Goal: Task Accomplishment & Management: Manage account settings

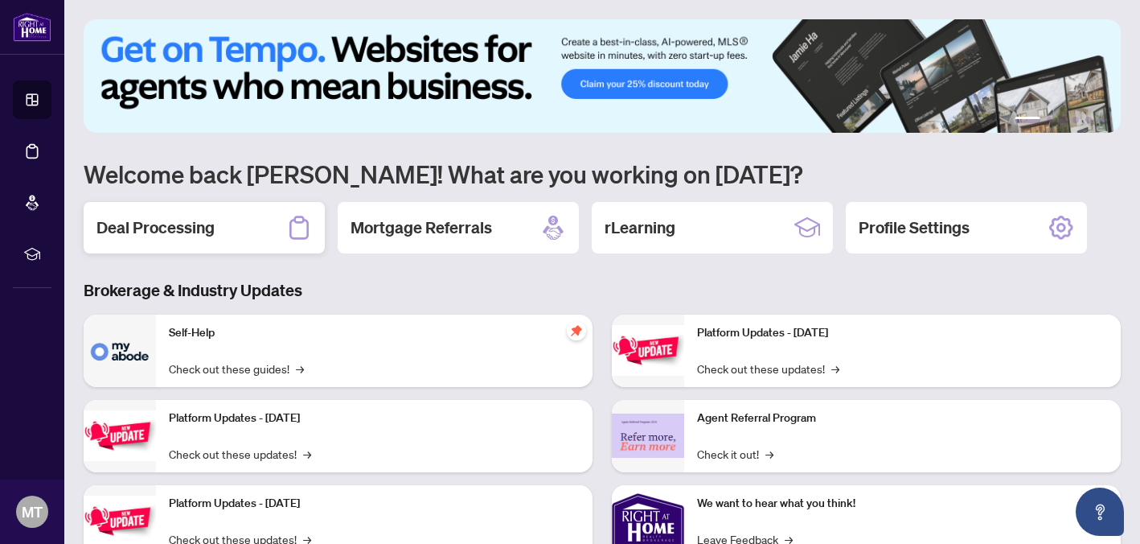
click at [220, 241] on div "Deal Processing" at bounding box center [204, 227] width 241 height 51
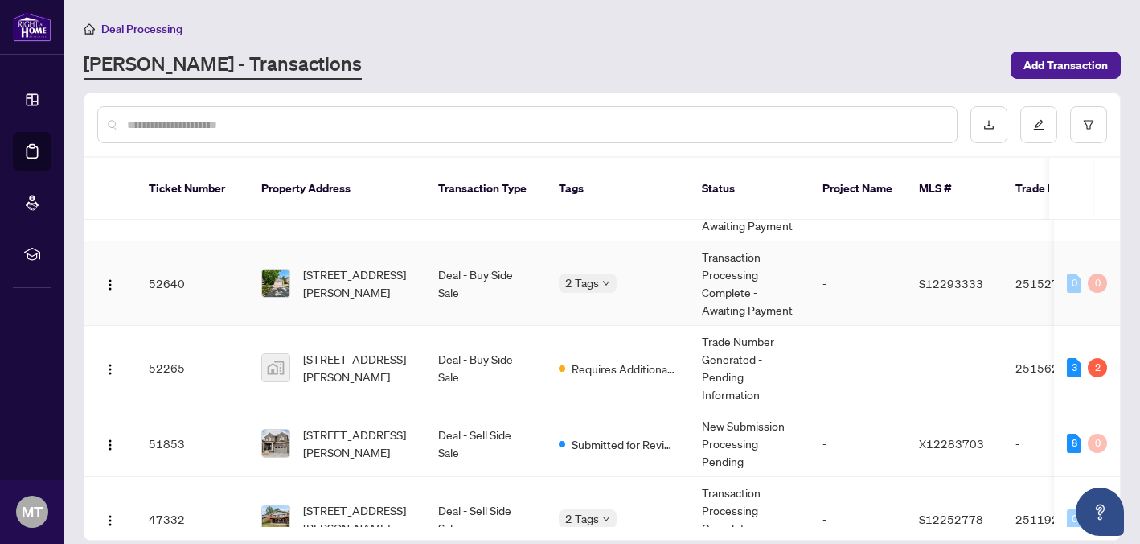
scroll to position [76, 0]
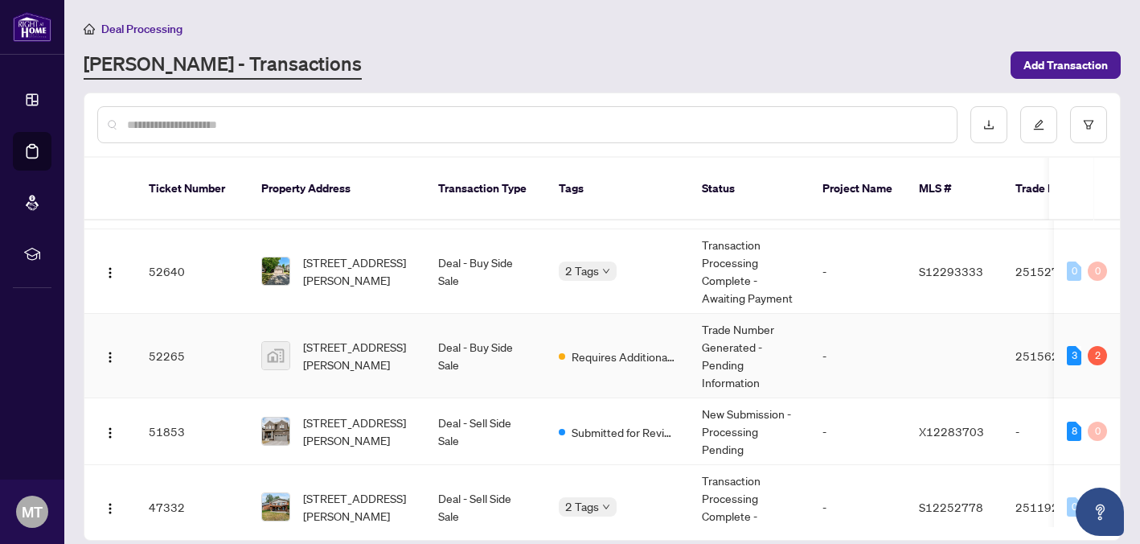
click at [651, 347] on span "Requires Additional Docs" at bounding box center [624, 356] width 105 height 18
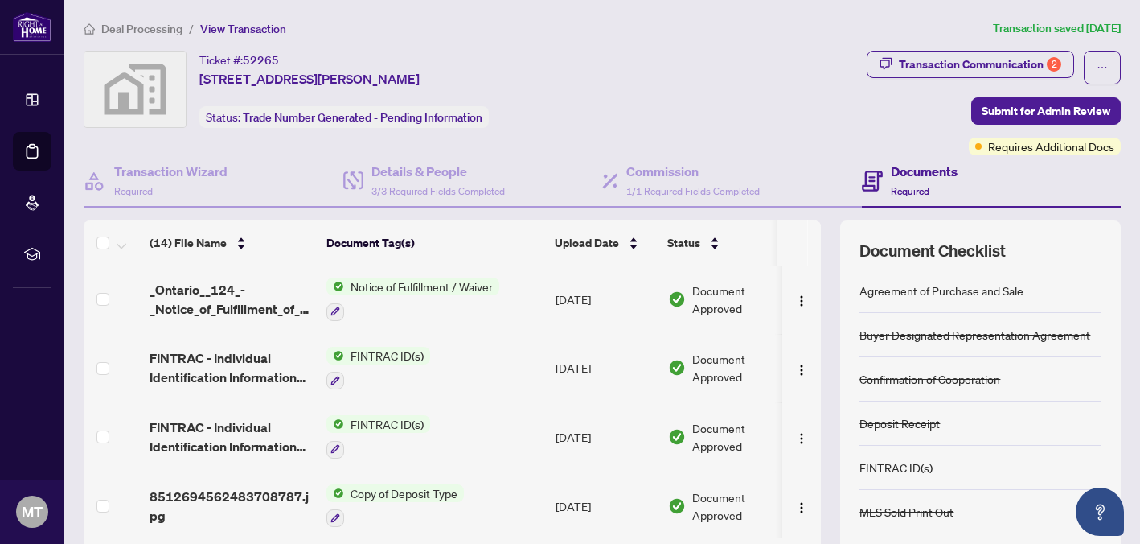
scroll to position [676, 0]
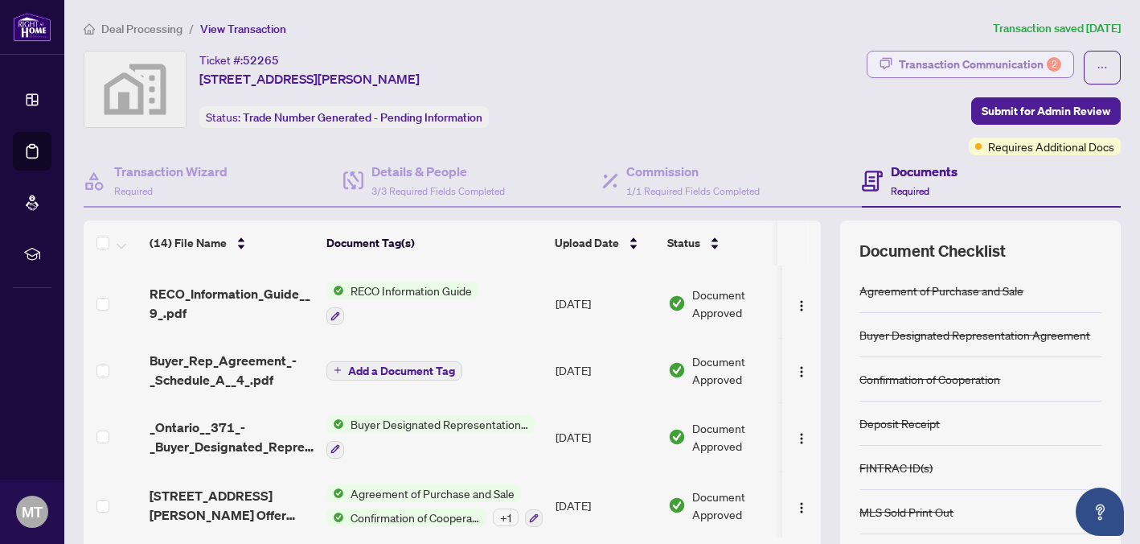
click at [1011, 68] on div "Transaction Communication 2" at bounding box center [980, 64] width 162 height 26
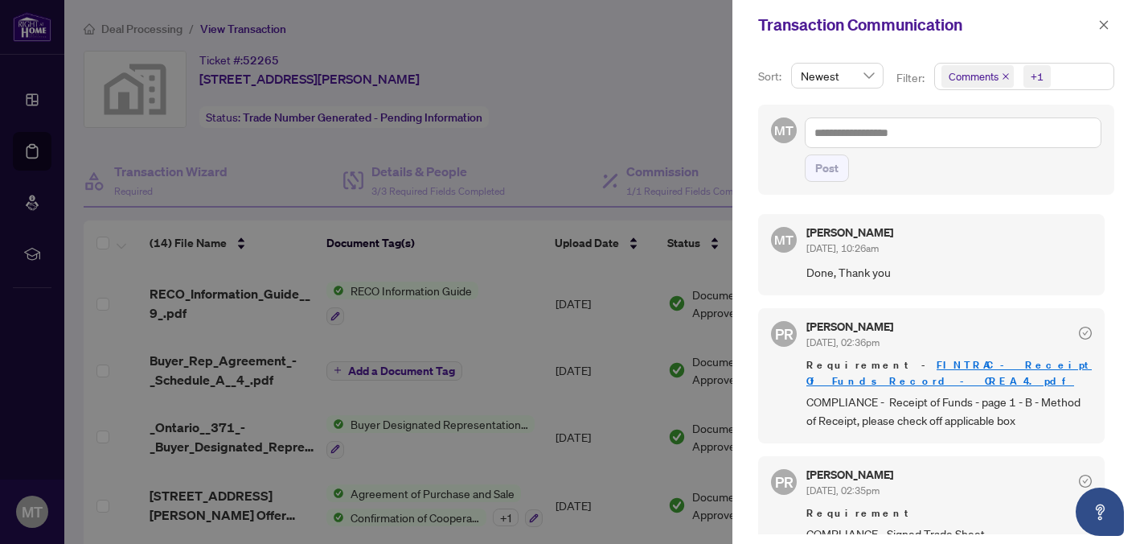
drag, startPoint x: 1103, startPoint y: 22, endPoint x: 1050, endPoint y: 7, distance: 55.0
click at [1092, 18] on div "Transaction Communication" at bounding box center [937, 25] width 408 height 50
drag, startPoint x: 1103, startPoint y: 24, endPoint x: 1029, endPoint y: 1, distance: 77.6
click at [1102, 23] on icon "close" at bounding box center [1104, 24] width 9 height 9
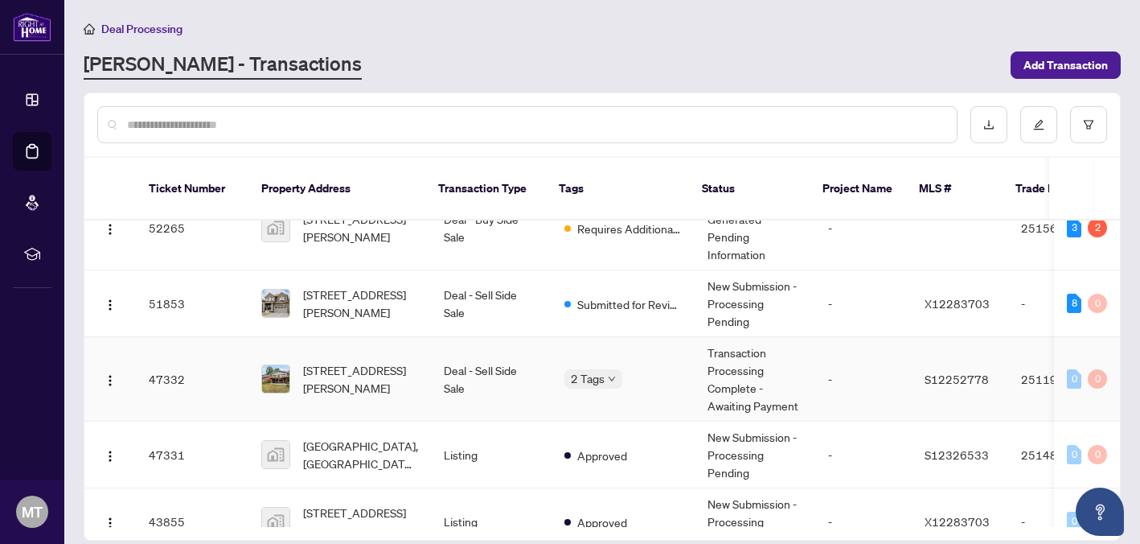
scroll to position [205, 0]
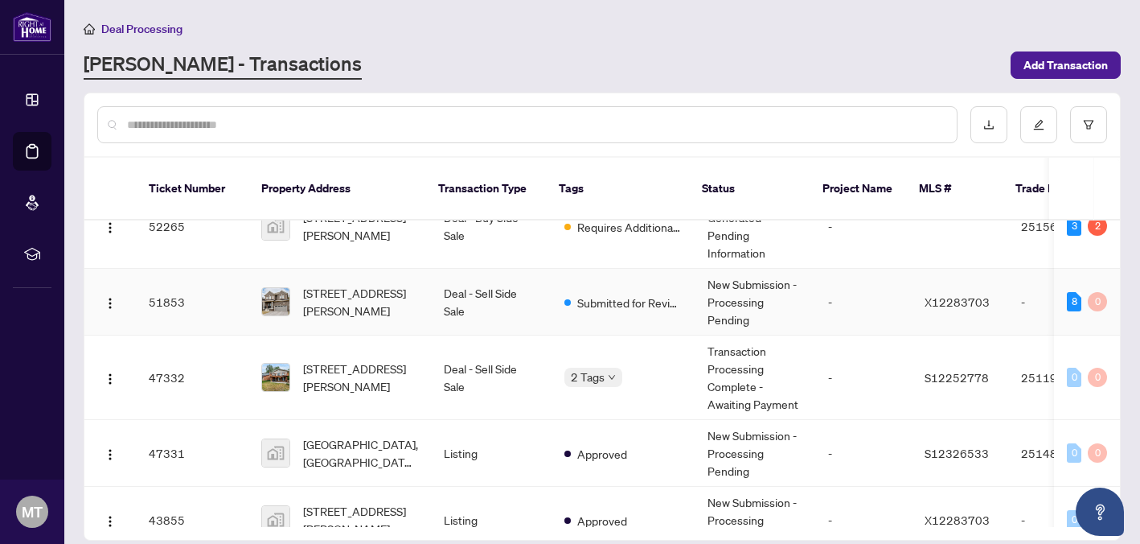
click at [300, 293] on div "[STREET_ADDRESS][PERSON_NAME]" at bounding box center [339, 301] width 157 height 35
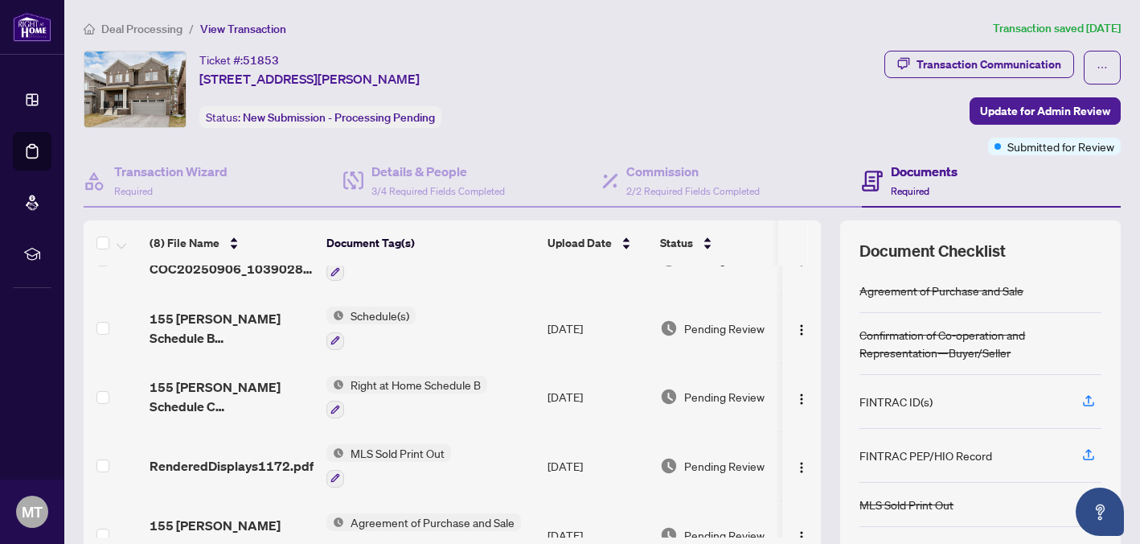
scroll to position [279, 0]
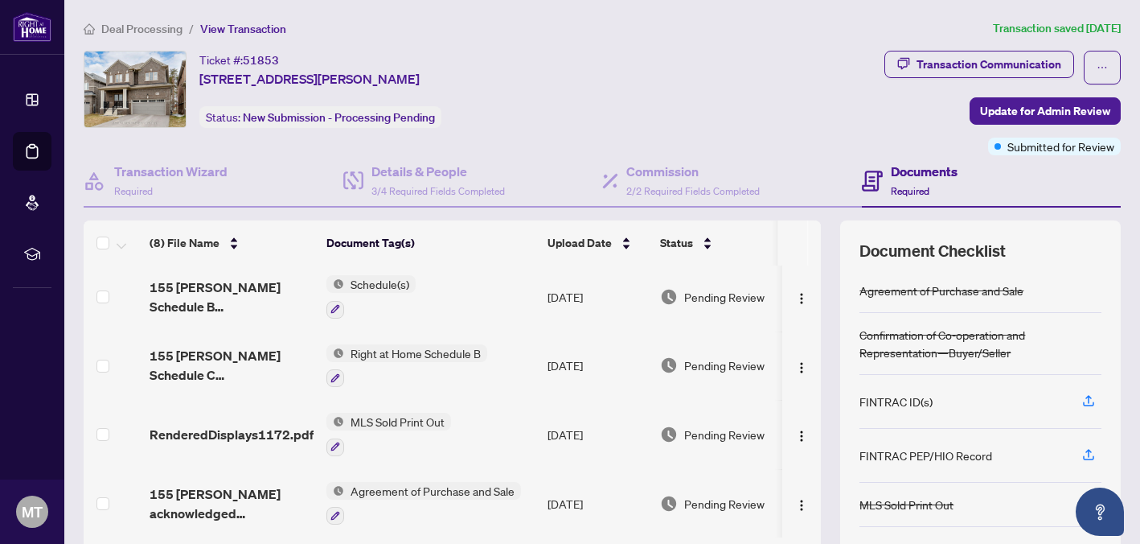
click at [450, 485] on span "Agreement of Purchase and Sale" at bounding box center [432, 491] width 177 height 18
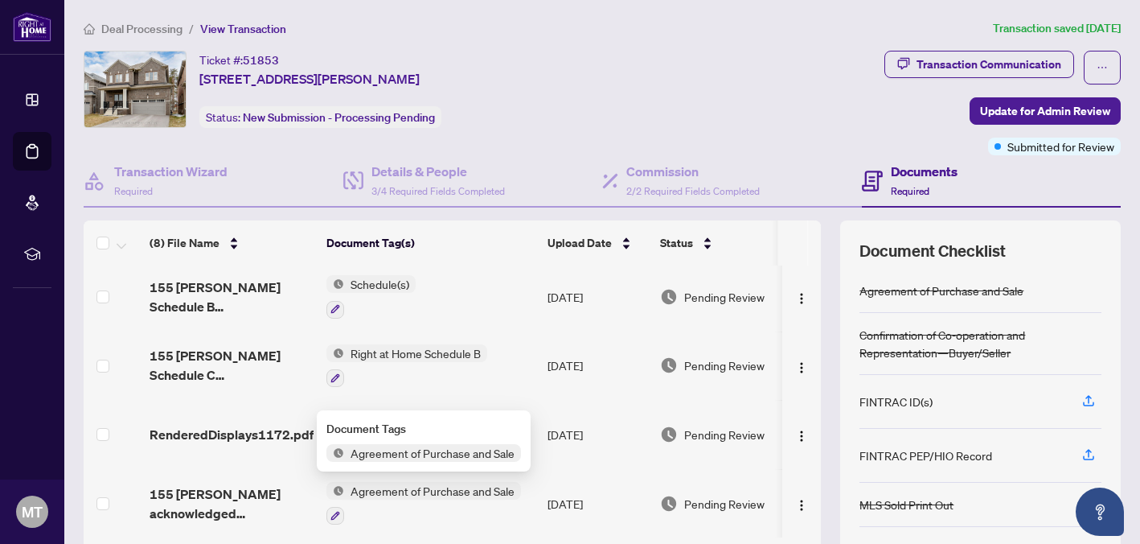
scroll to position [0, 6]
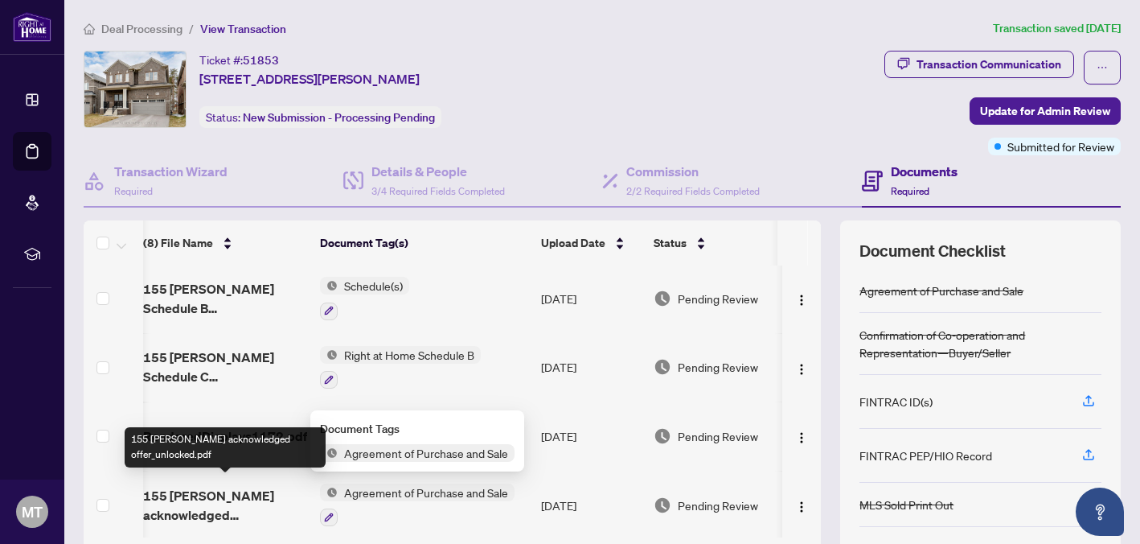
click at [245, 486] on span "155 [PERSON_NAME] acknowledged offer_unlocked.pdf" at bounding box center [225, 505] width 164 height 39
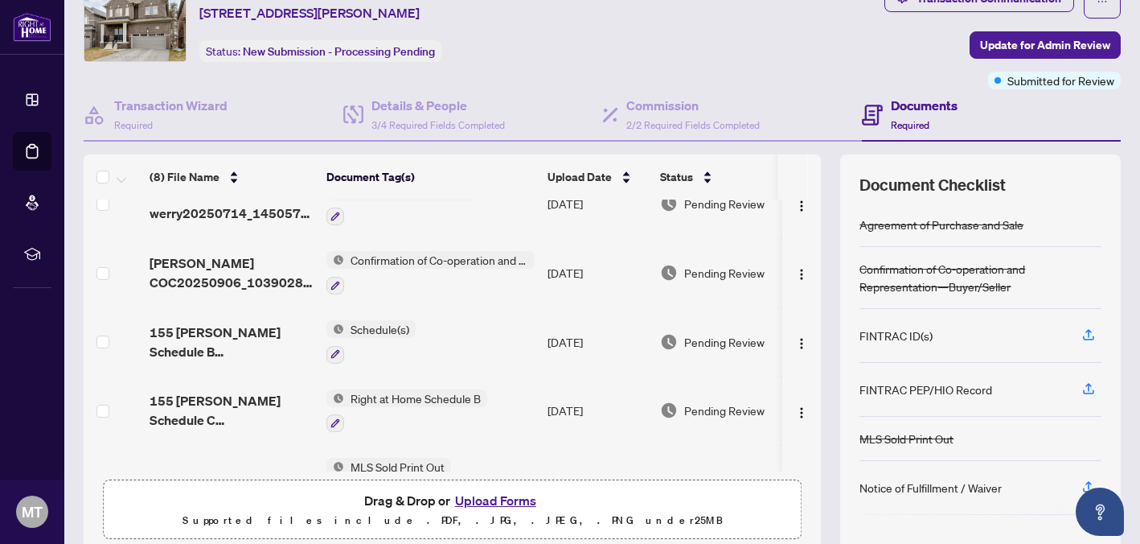
scroll to position [174, 0]
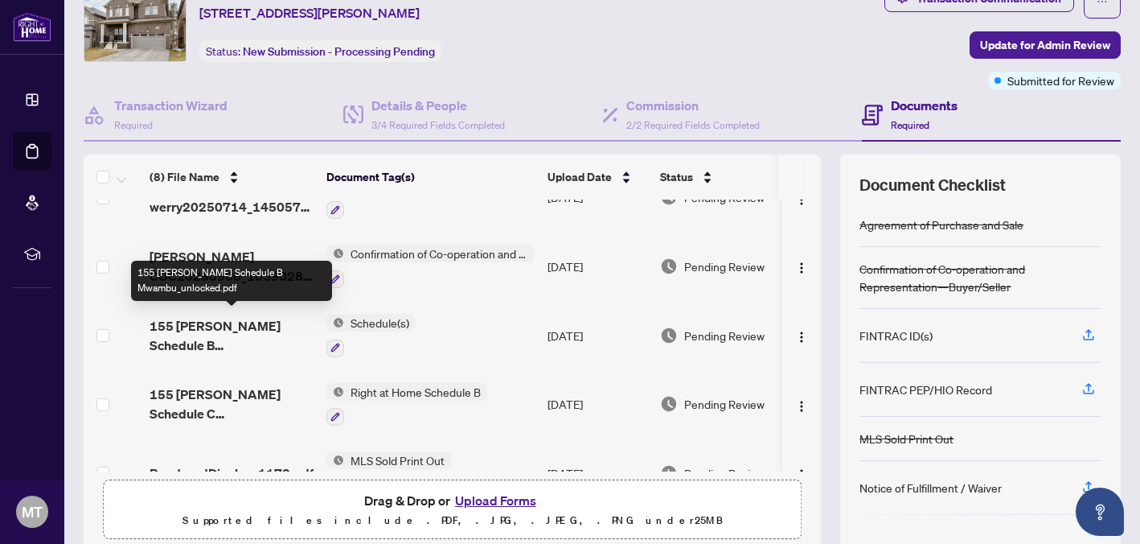
click at [237, 318] on span "155 [PERSON_NAME] Schedule B Mwambu_unlocked.pdf" at bounding box center [232, 335] width 164 height 39
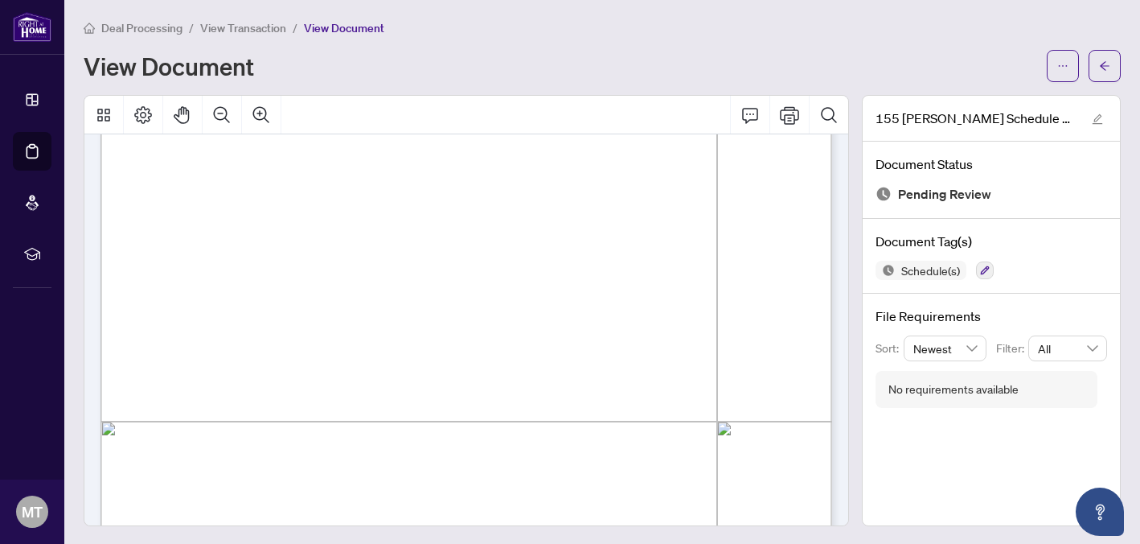
scroll to position [349, 0]
